Goal: Task Accomplishment & Management: Manage account settings

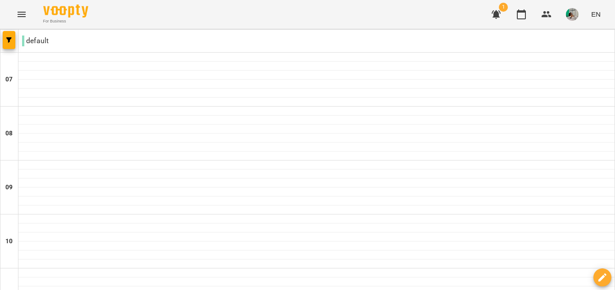
scroll to position [632, 0]
click at [16, 9] on icon "Menu" at bounding box center [21, 14] width 11 height 11
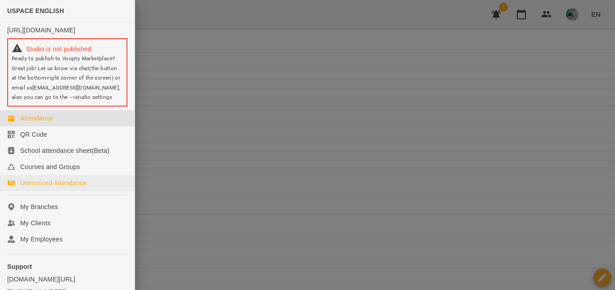
scroll to position [56, 0]
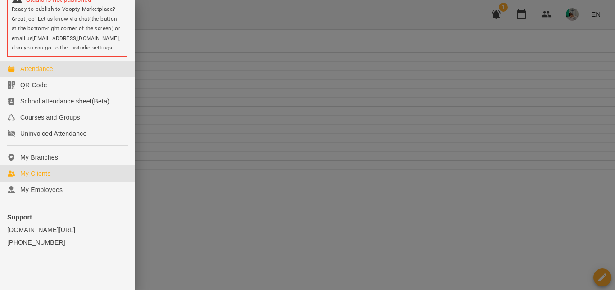
click at [53, 171] on link "My Clients" at bounding box center [67, 174] width 135 height 16
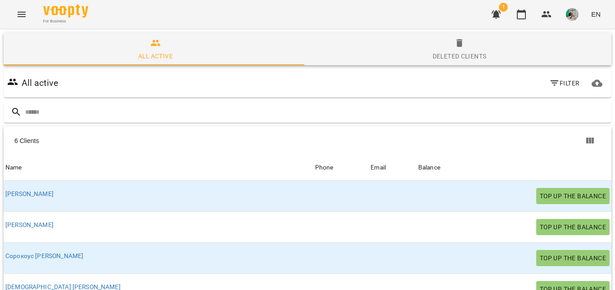
click at [23, 17] on icon "Menu" at bounding box center [22, 14] width 8 height 5
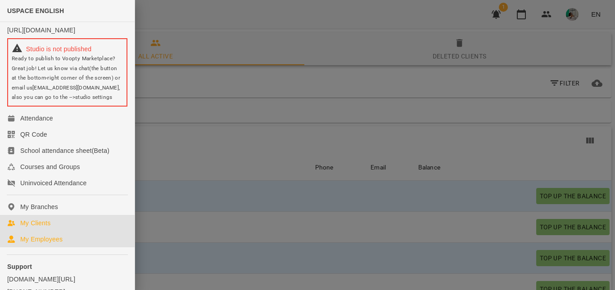
click at [58, 248] on link "My Employees" at bounding box center [67, 239] width 135 height 16
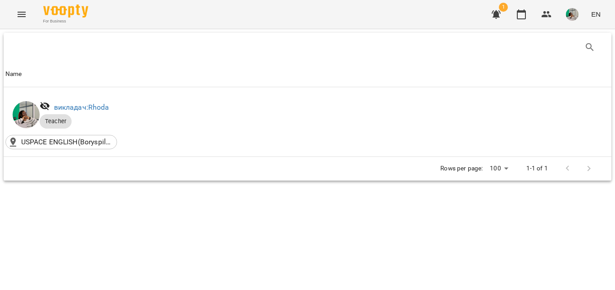
click at [25, 18] on icon "Menu" at bounding box center [21, 14] width 11 height 11
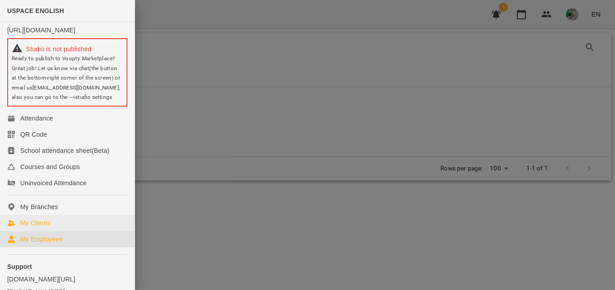
scroll to position [56, 0]
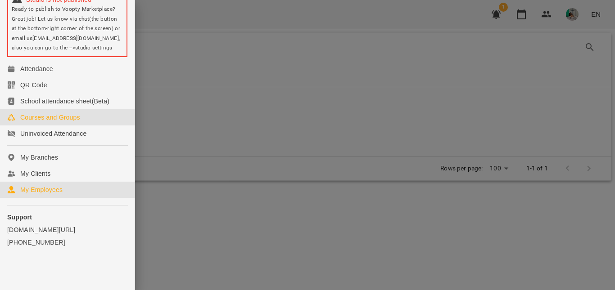
click at [86, 118] on link "Courses and Groups" at bounding box center [67, 117] width 135 height 16
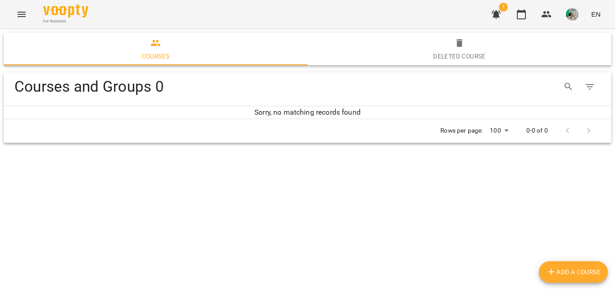
click at [468, 49] on span "Deleted Course" at bounding box center [459, 50] width 293 height 24
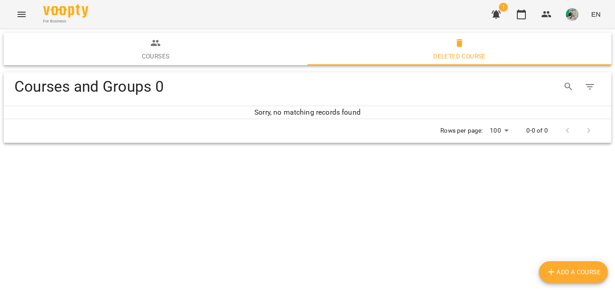
click at [18, 18] on icon "Menu" at bounding box center [21, 14] width 11 height 11
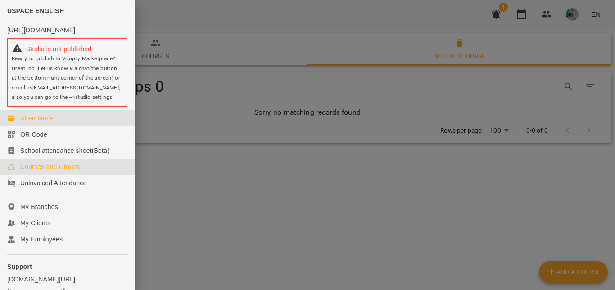
click at [56, 123] on link "Attendance" at bounding box center [67, 118] width 135 height 16
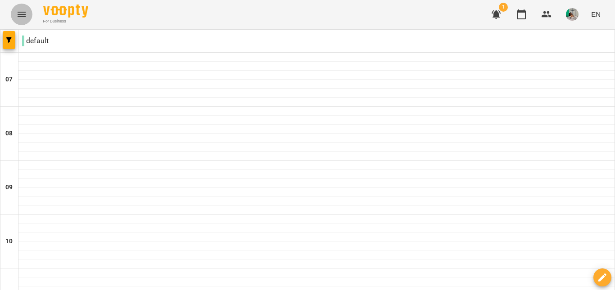
click at [26, 14] on icon "Menu" at bounding box center [21, 14] width 11 height 11
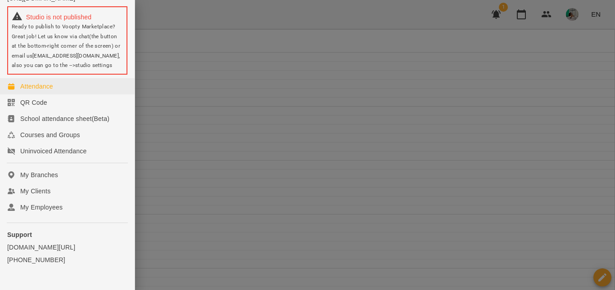
scroll to position [33, 0]
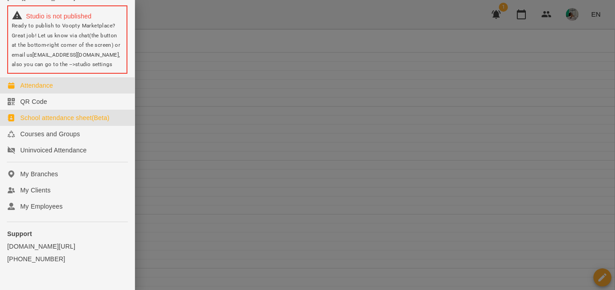
click at [57, 122] on div "School attendance sheet(Beta)" at bounding box center [64, 117] width 89 height 9
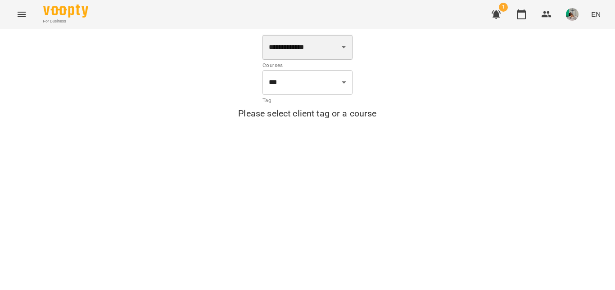
click at [349, 45] on select "**********" at bounding box center [307, 47] width 90 height 25
click at [262, 35] on select "**********" at bounding box center [307, 47] width 90 height 25
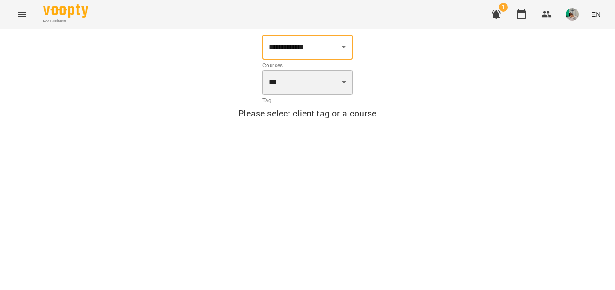
click at [334, 81] on select "*** ***" at bounding box center [307, 82] width 90 height 25
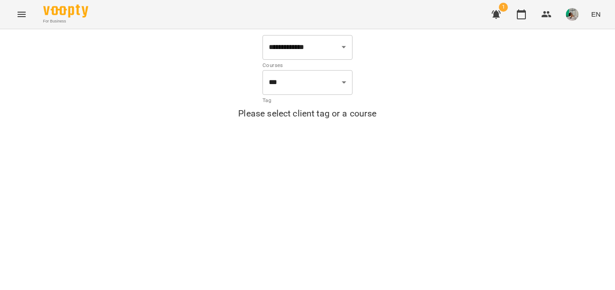
click at [363, 83] on div "**********" at bounding box center [307, 79] width 604 height 88
click at [34, 14] on div "For Business 1 EN" at bounding box center [307, 14] width 615 height 29
click at [27, 17] on button "Menu" at bounding box center [22, 15] width 22 height 22
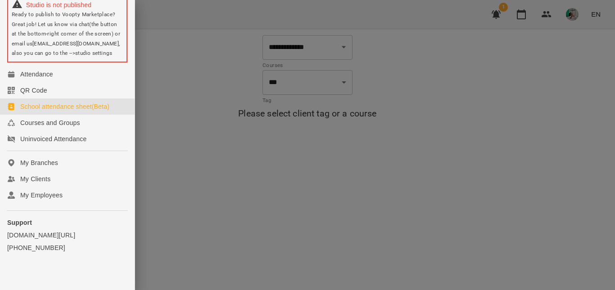
scroll to position [45, 0]
click at [90, 147] on link "Uninvoiced Attendance" at bounding box center [67, 139] width 135 height 16
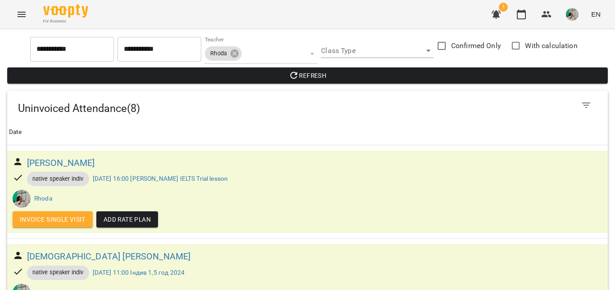
click at [10, 14] on div "For Business 1 EN" at bounding box center [307, 14] width 615 height 29
click at [14, 17] on button "Menu" at bounding box center [22, 15] width 22 height 22
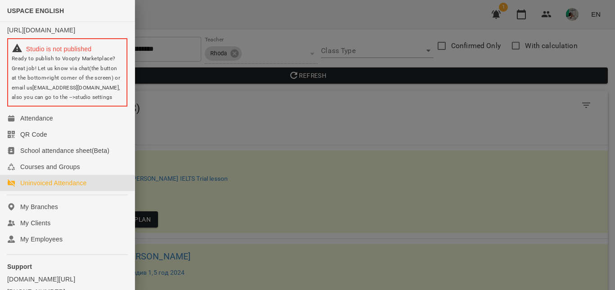
click at [216, 18] on div at bounding box center [307, 145] width 615 height 290
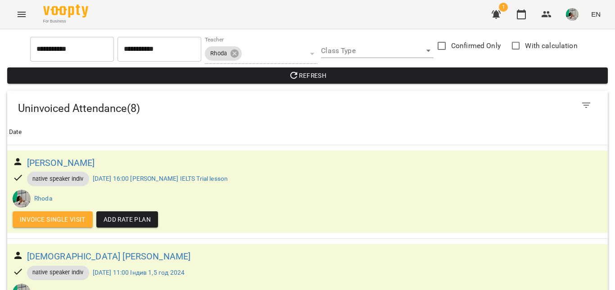
click at [573, 22] on button "button" at bounding box center [571, 14] width 23 height 23
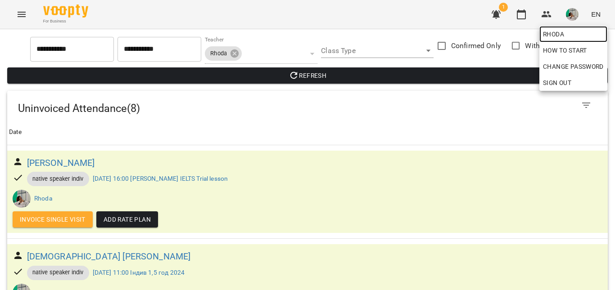
click at [569, 33] on span "Rhoda" at bounding box center [573, 34] width 61 height 11
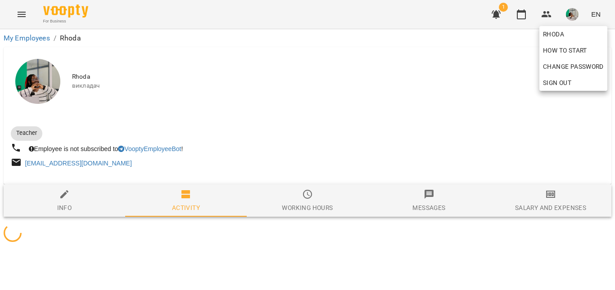
click at [500, 43] on div at bounding box center [307, 145] width 615 height 290
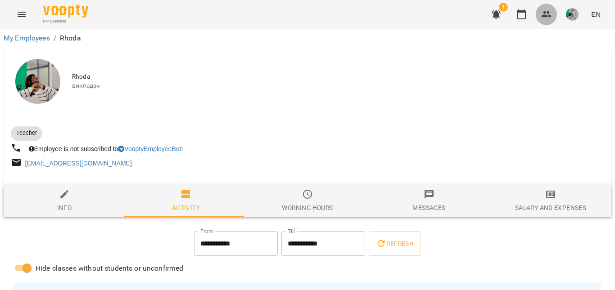
click at [547, 14] on icon "button" at bounding box center [546, 14] width 11 height 11
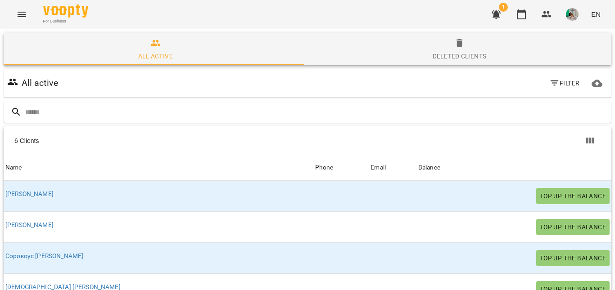
click at [456, 50] on span "Deleted clients" at bounding box center [459, 50] width 293 height 24
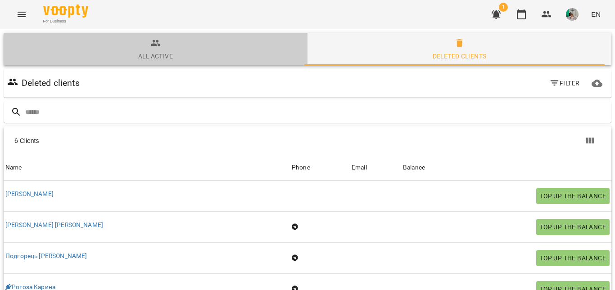
click at [179, 48] on span "All active" at bounding box center [155, 50] width 293 height 24
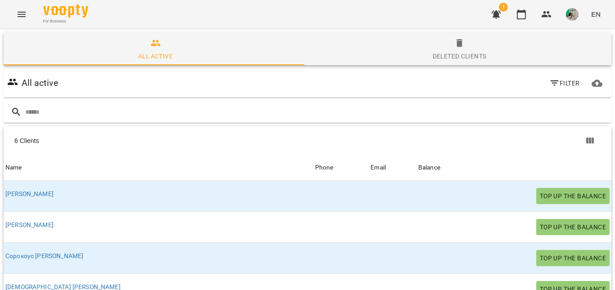
click at [575, 16] on img "button" at bounding box center [572, 14] width 13 height 13
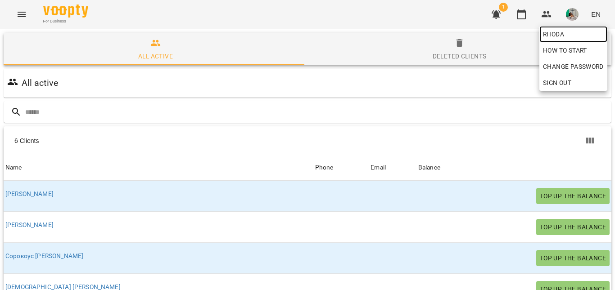
click at [570, 33] on span "Rhoda" at bounding box center [573, 34] width 61 height 11
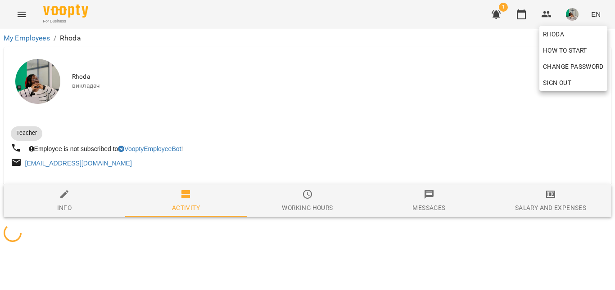
click at [595, 15] on div at bounding box center [307, 145] width 615 height 290
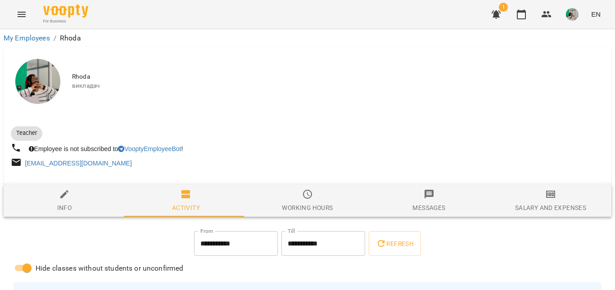
click at [595, 15] on span "EN" at bounding box center [595, 13] width 9 height 9
click at [533, 32] on div at bounding box center [307, 145] width 615 height 290
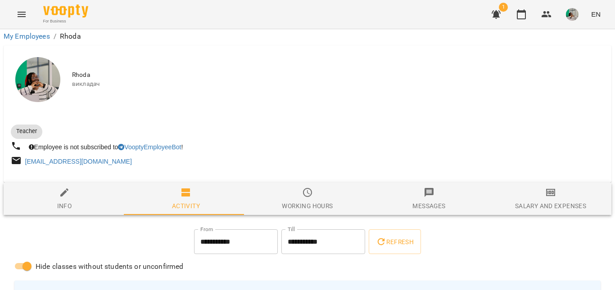
scroll to position [1063, 0]
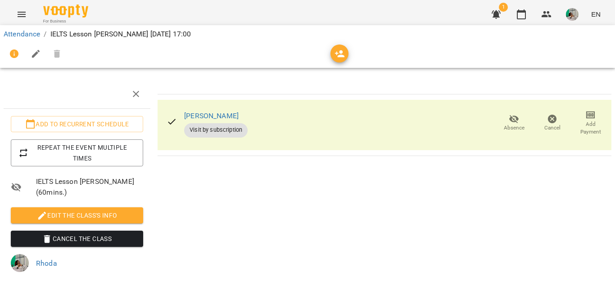
click at [59, 56] on div at bounding box center [36, 54] width 64 height 22
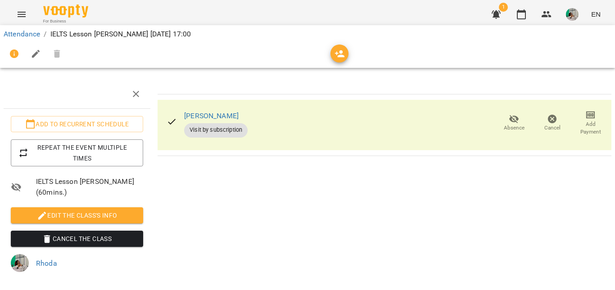
click at [59, 56] on div at bounding box center [36, 54] width 64 height 22
click at [135, 96] on icon "button" at bounding box center [136, 94] width 11 height 11
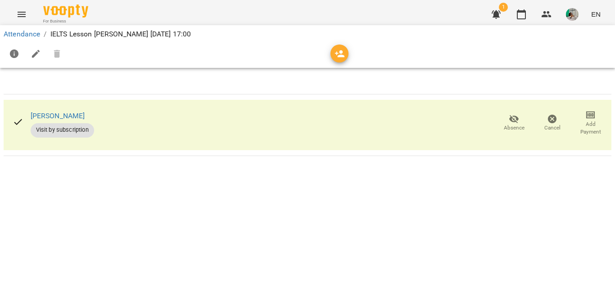
click at [57, 52] on div at bounding box center [36, 54] width 64 height 22
click at [19, 55] on icon "button" at bounding box center [14, 54] width 11 height 11
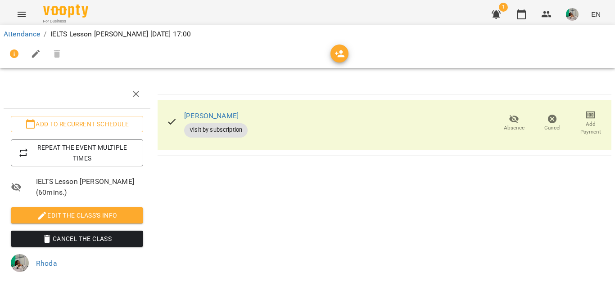
scroll to position [75, 0]
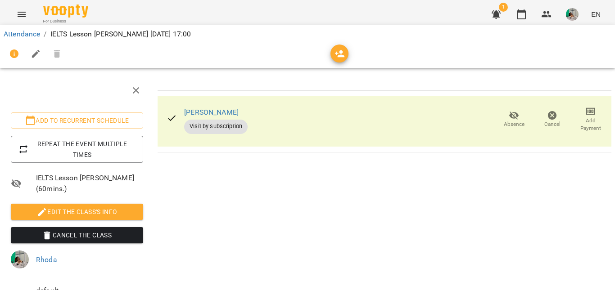
click at [104, 255] on span "Rhoda" at bounding box center [89, 260] width 107 height 11
click at [104, 247] on li "Rhoda" at bounding box center [77, 259] width 147 height 25
click at [96, 247] on li "Rhoda" at bounding box center [77, 259] width 147 height 25
click at [118, 230] on span "Cancel the class" at bounding box center [77, 235] width 118 height 11
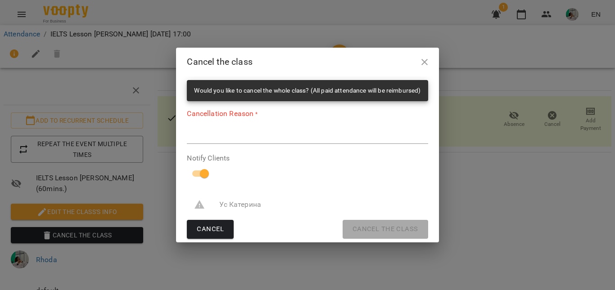
click at [303, 143] on div "*" at bounding box center [307, 137] width 241 height 14
click at [369, 234] on div "[PERSON_NAME] the class" at bounding box center [307, 229] width 241 height 19
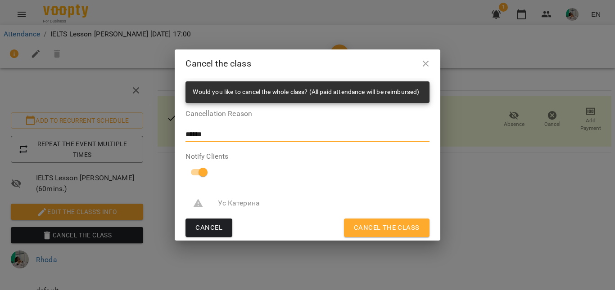
type textarea "******"
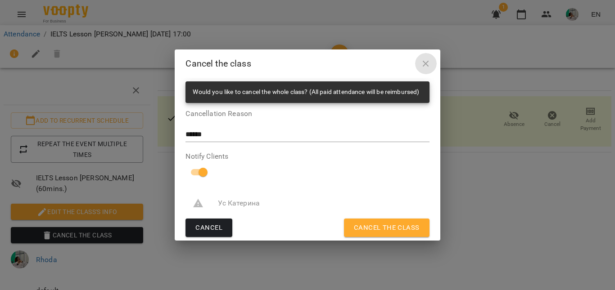
click at [426, 59] on icon "button" at bounding box center [425, 64] width 11 height 11
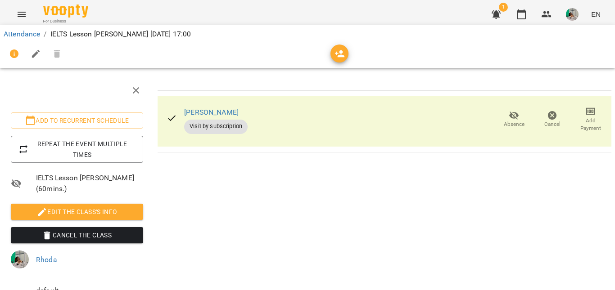
scroll to position [0, 0]
